Goal: Find specific page/section: Find specific page/section

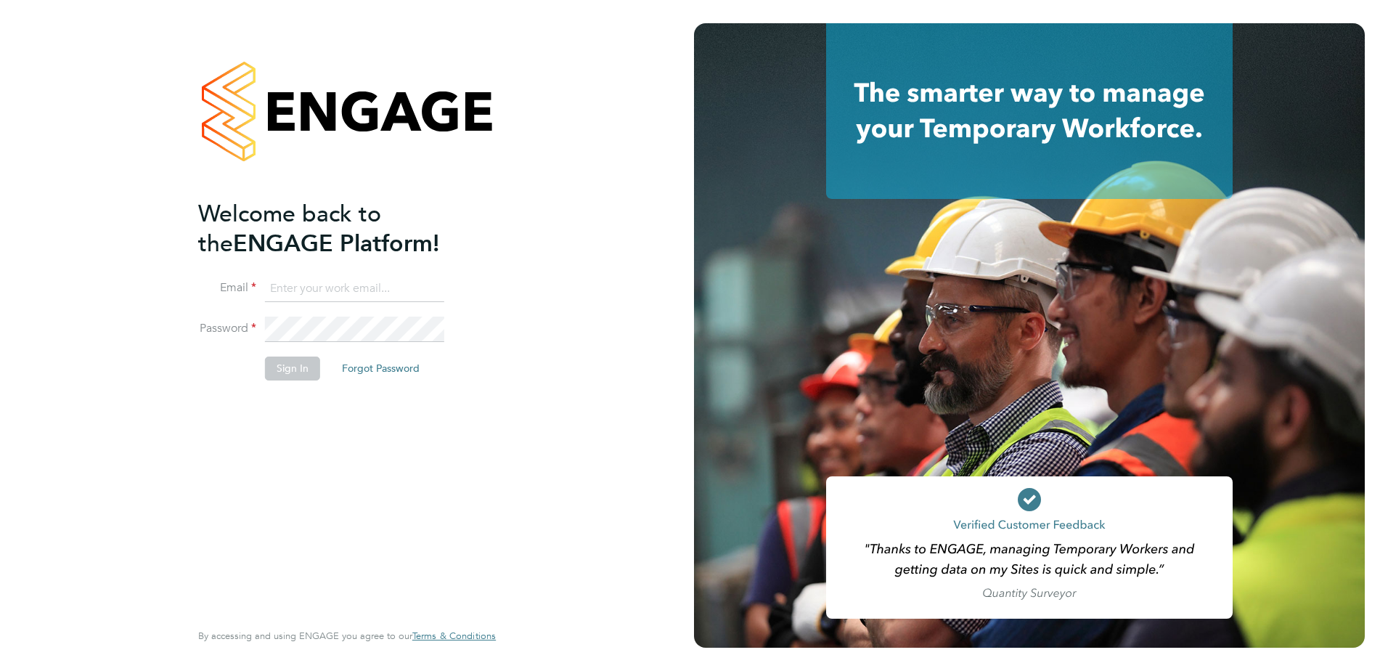
type input "leylansaad@teamresourcing.co.uk"
click at [335, 453] on div "Welcome back to the ENGAGE Platform! Email leylansaad@teamresourcing.co.uk Pass…" at bounding box center [339, 408] width 283 height 418
click at [291, 362] on button "Sign In" at bounding box center [292, 368] width 55 height 23
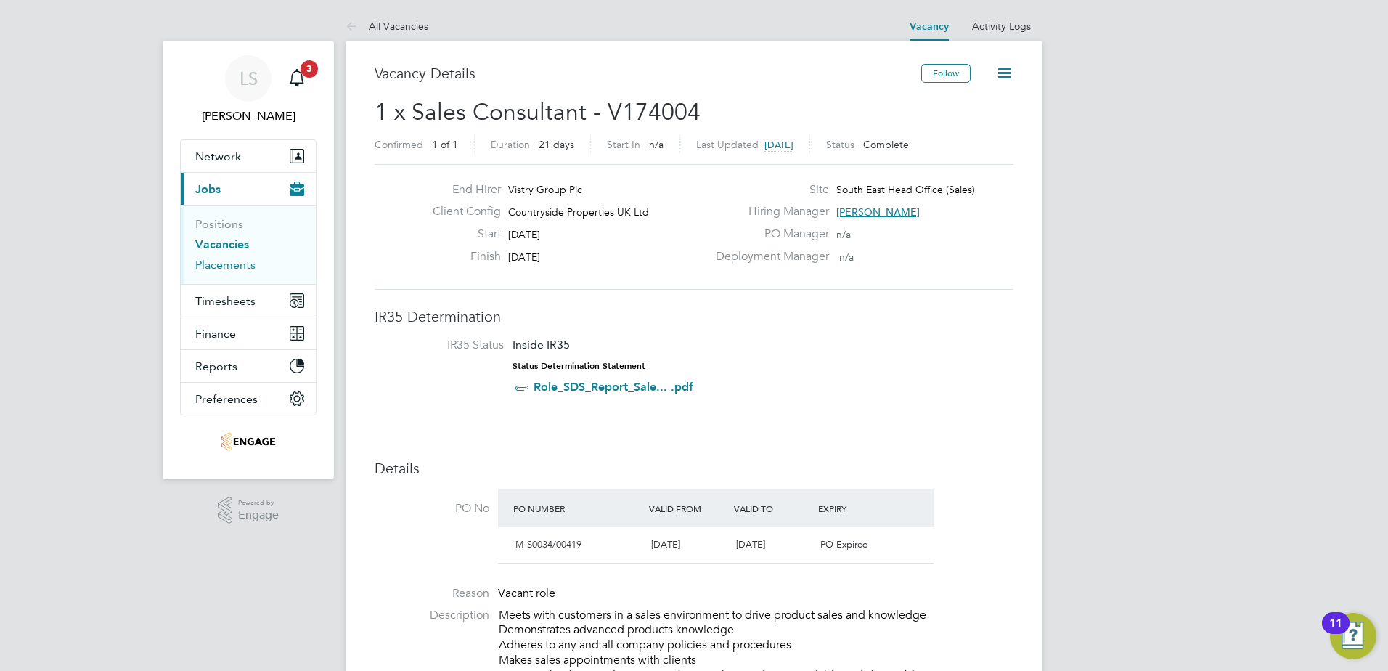
drag, startPoint x: 213, startPoint y: 266, endPoint x: 264, endPoint y: 268, distance: 50.9
click at [213, 266] on link "Placements" at bounding box center [225, 265] width 60 height 14
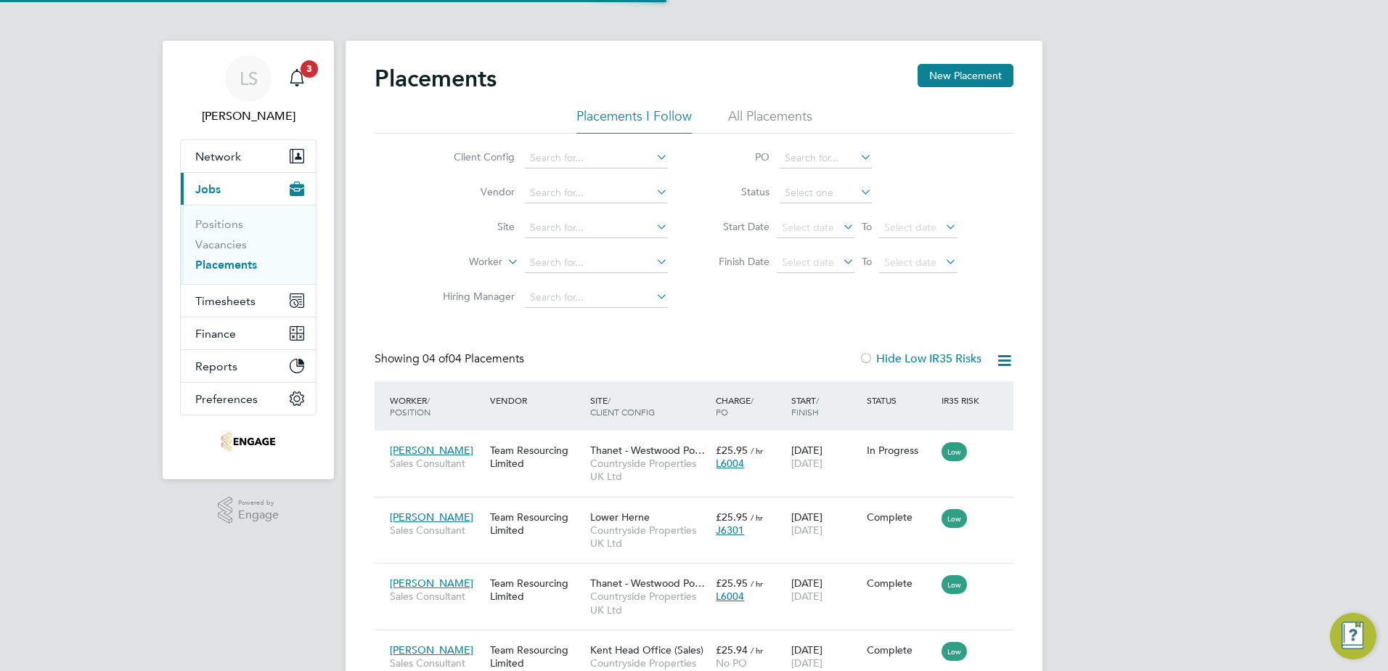
scroll to position [54, 126]
